Goal: Check status: Check status

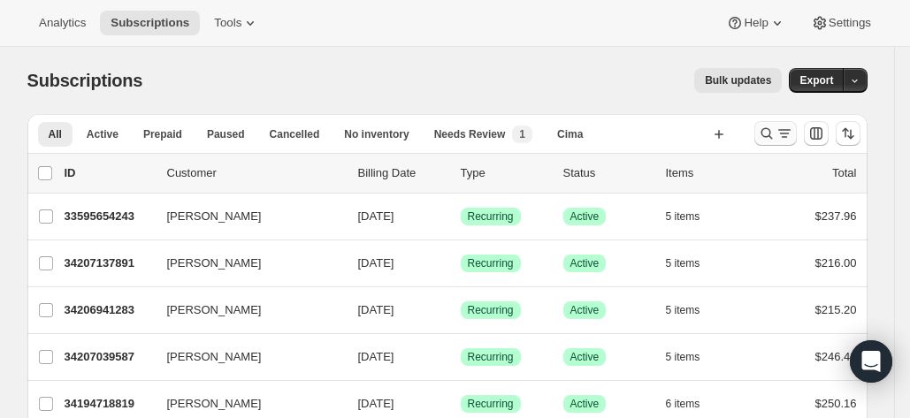
click at [771, 136] on icon "Search and filter results" at bounding box center [767, 134] width 18 height 18
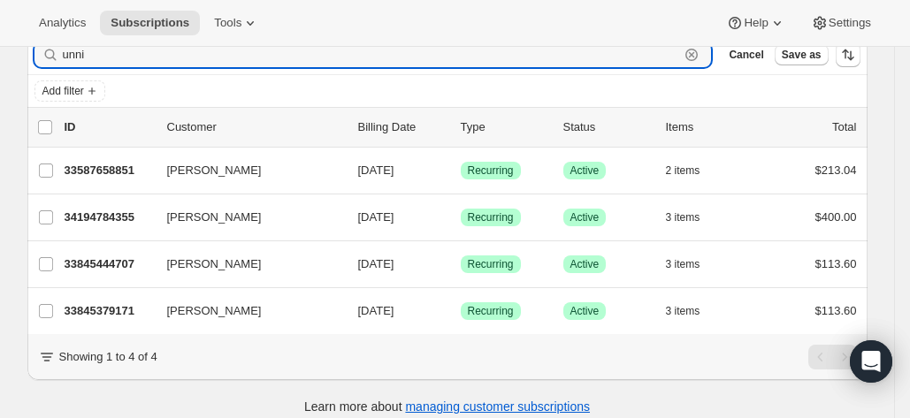
scroll to position [93, 0]
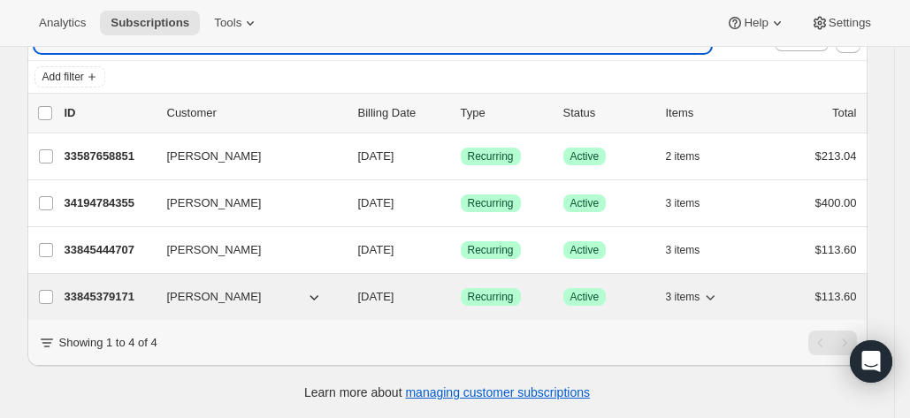
type input "unni"
click at [87, 293] on p "33845379171" at bounding box center [109, 297] width 88 height 18
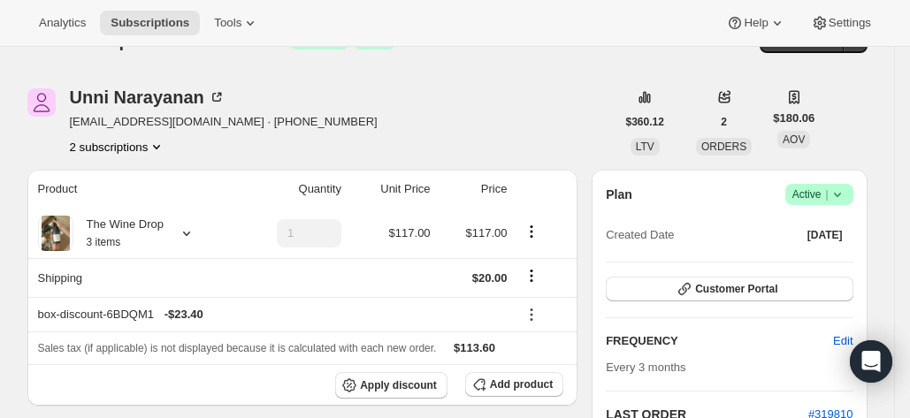
scroll to position [38, 0]
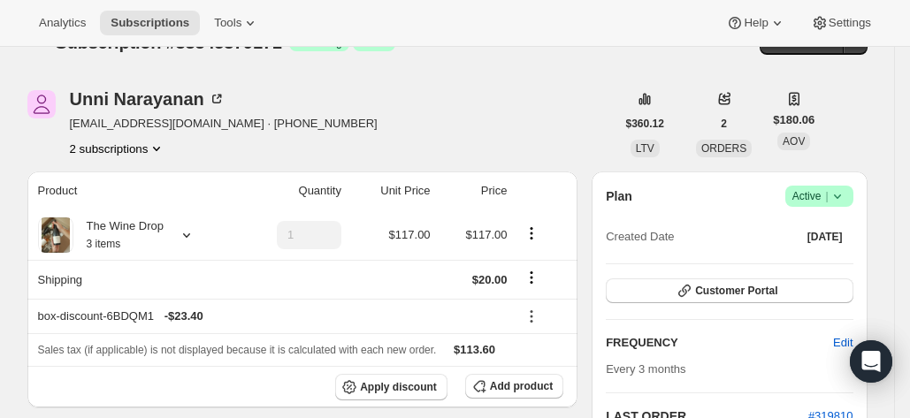
click at [163, 150] on icon "Product actions" at bounding box center [157, 149] width 18 height 18
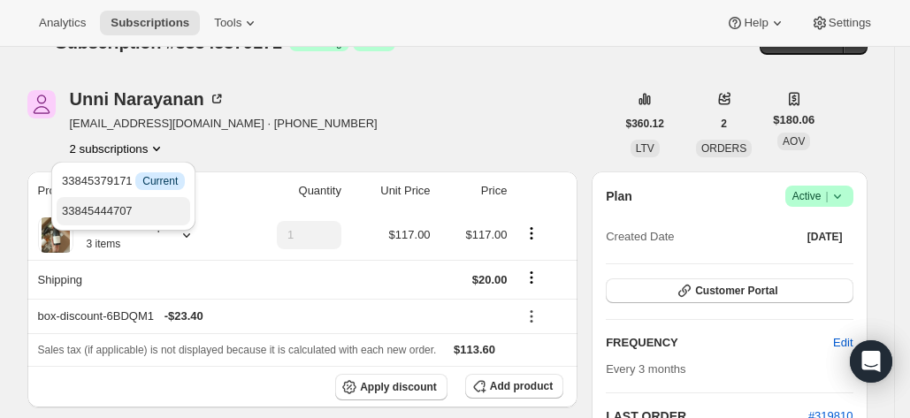
click at [150, 210] on span "33845444707" at bounding box center [123, 212] width 123 height 18
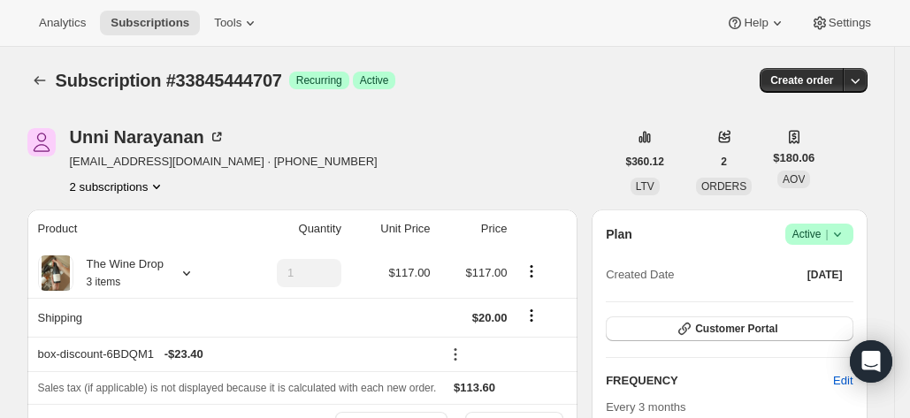
click at [153, 188] on icon "Product actions" at bounding box center [157, 187] width 18 height 18
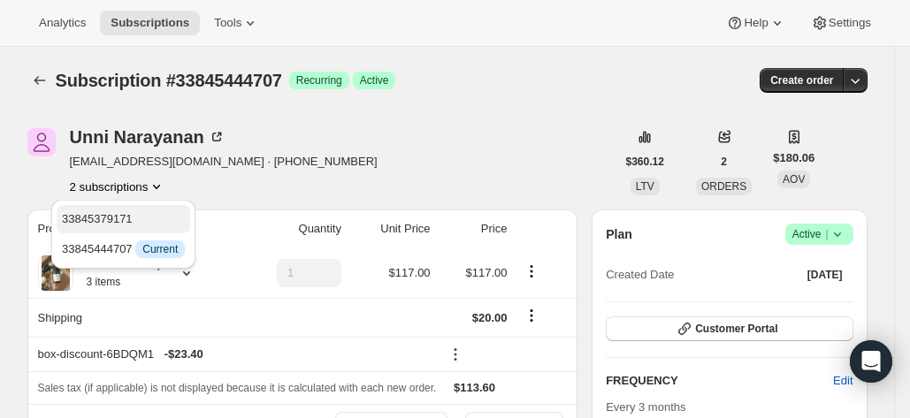
click at [138, 225] on span "33845379171" at bounding box center [123, 220] width 123 height 18
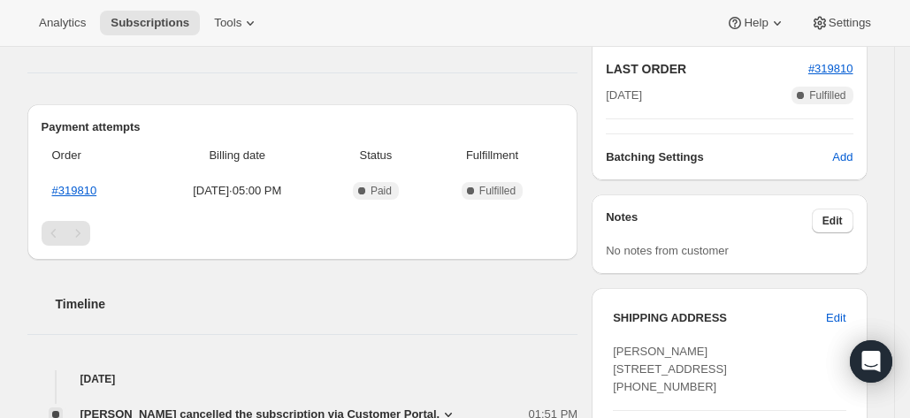
scroll to position [420, 0]
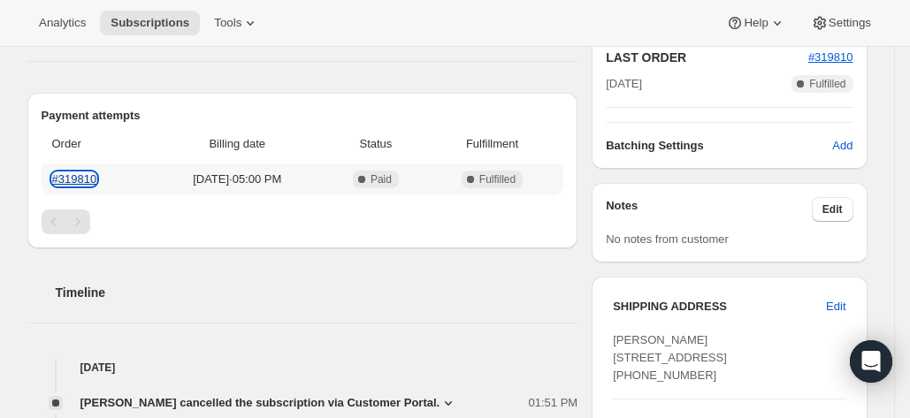
click at [76, 180] on link "#319810" at bounding box center [74, 179] width 45 height 13
